Goal: Check status: Check status

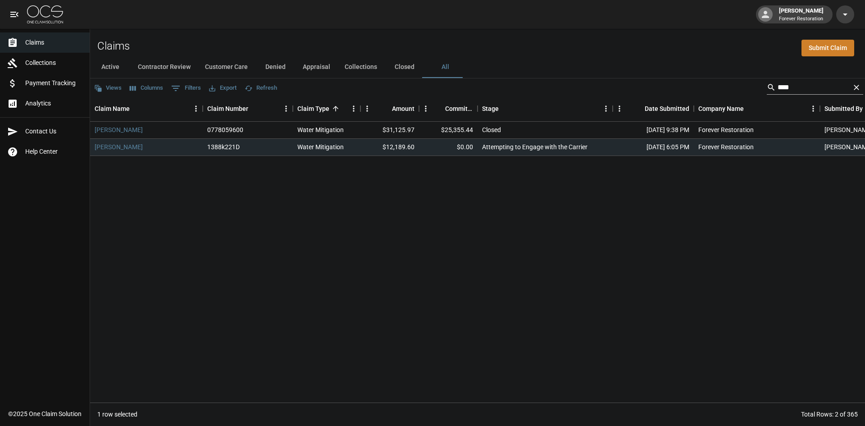
click at [861, 87] on button "Clear" at bounding box center [857, 88] width 14 height 14
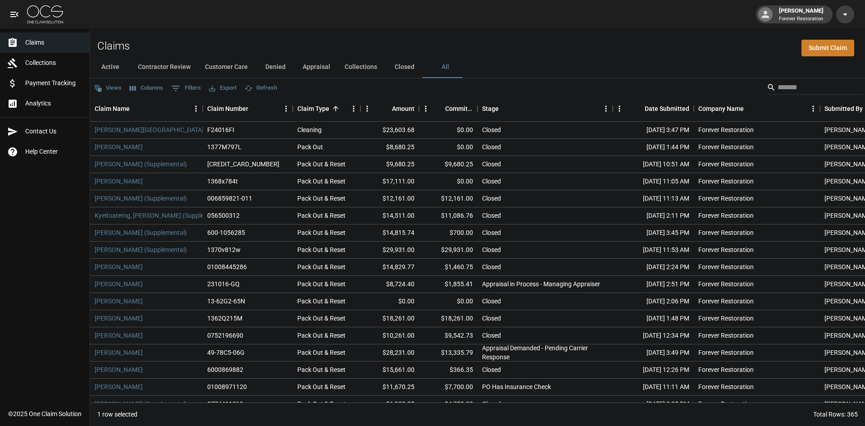
click at [113, 71] on button "Active" at bounding box center [110, 67] width 41 height 22
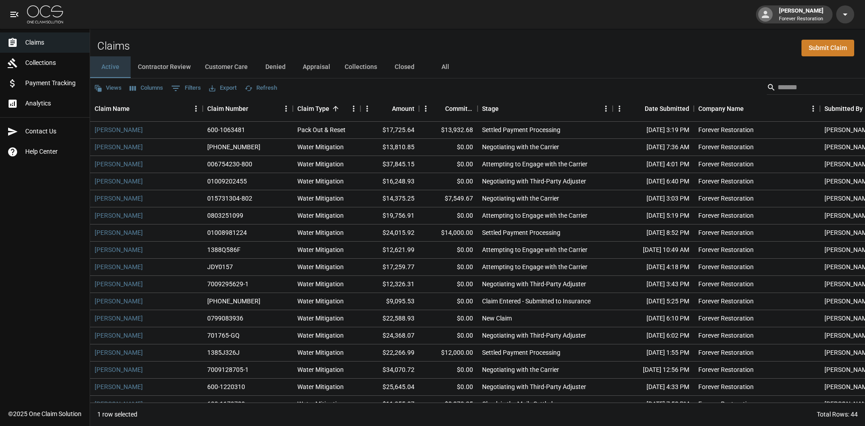
click at [123, 71] on button "Active" at bounding box center [110, 67] width 41 height 22
click at [667, 103] on div "Date Submitted" at bounding box center [667, 108] width 45 height 25
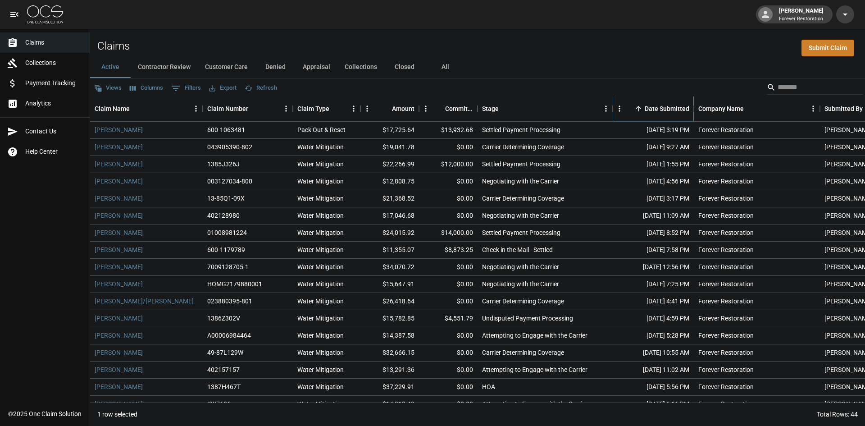
click at [664, 106] on div "Date Submitted" at bounding box center [667, 108] width 45 height 25
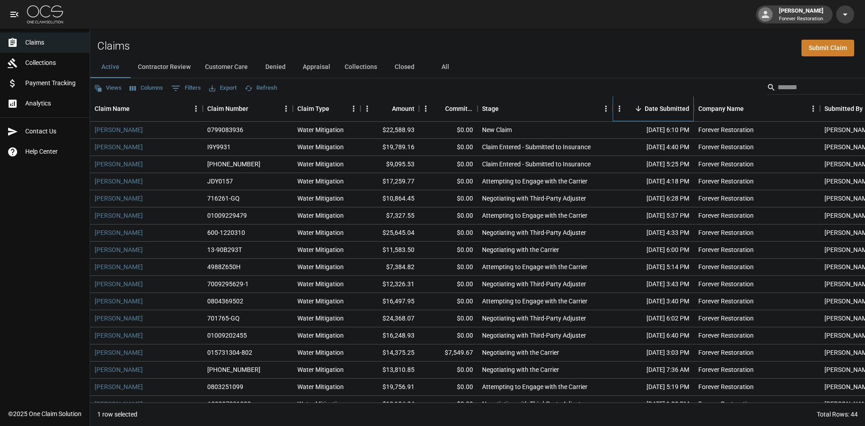
click at [664, 106] on div "Date Submitted" at bounding box center [667, 108] width 45 height 25
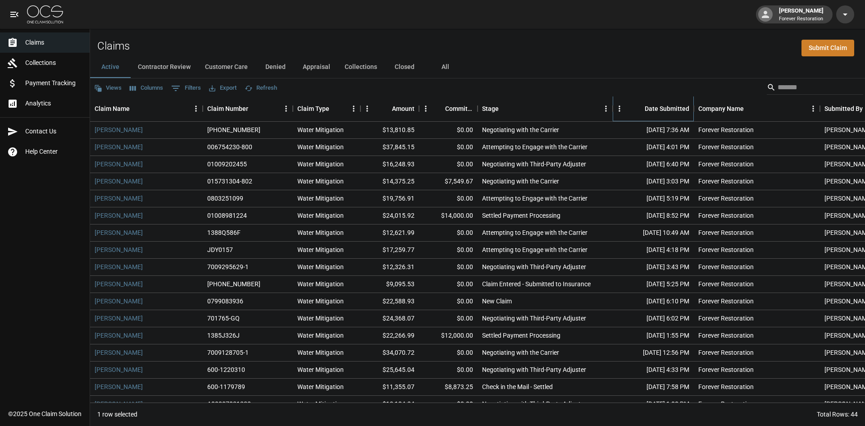
click at [664, 106] on div "Date Submitted" at bounding box center [667, 108] width 45 height 25
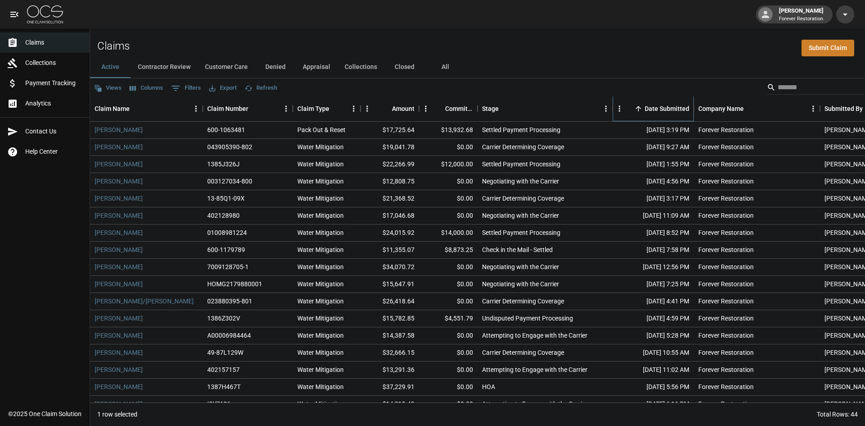
click at [654, 104] on div "Date Submitted" at bounding box center [667, 108] width 45 height 25
